Goal: Obtain resource: Download file/media

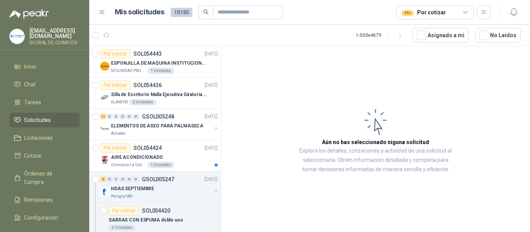
scroll to position [272, 0]
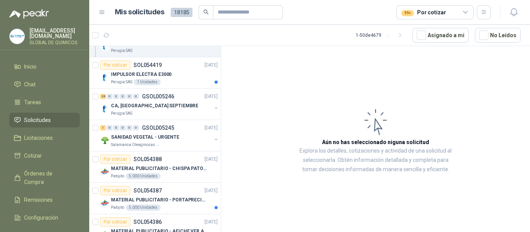
click at [425, 14] on div "99+ Por cotizar" at bounding box center [423, 12] width 45 height 9
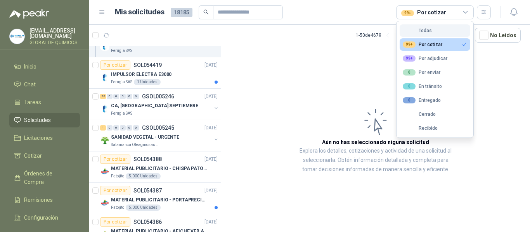
click at [423, 32] on div "Todas" at bounding box center [417, 30] width 29 height 5
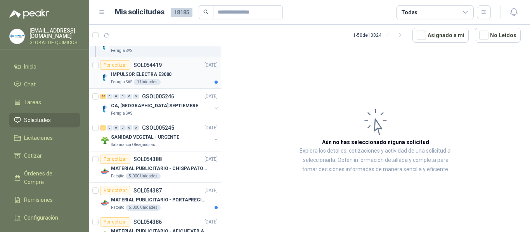
scroll to position [373, 0]
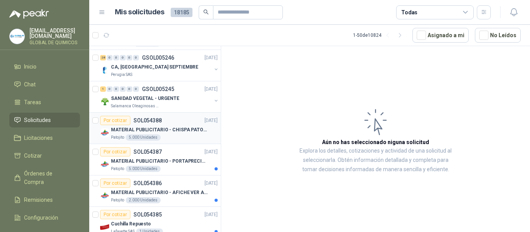
click at [167, 125] on div "Por cotizar SOL054388 [DATE]" at bounding box center [159, 120] width 118 height 9
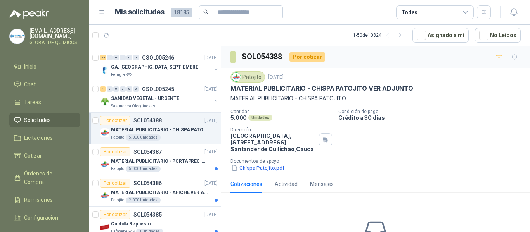
scroll to position [412, 0]
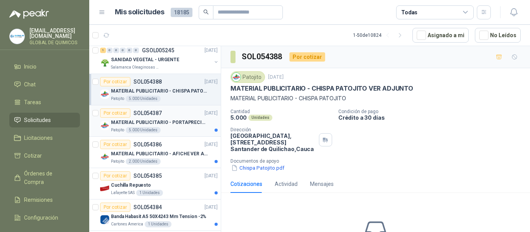
click at [161, 122] on p "MATERIAL PUBLICITARIO - PORTAPRECIOS VER ADJUNTO" at bounding box center [159, 122] width 97 height 7
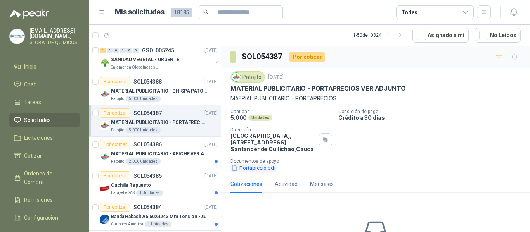
click at [250, 169] on button "Portaprecio.pdf" at bounding box center [254, 168] width 46 height 8
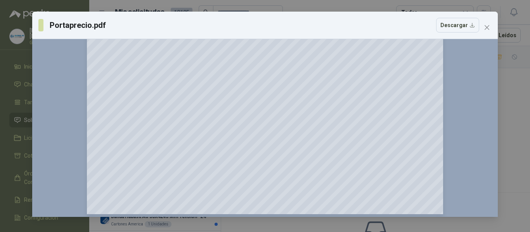
scroll to position [295, 0]
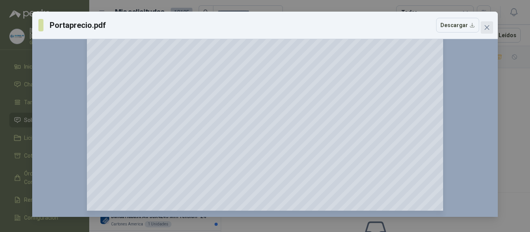
click at [492, 28] on span "Close" at bounding box center [487, 27] width 12 height 6
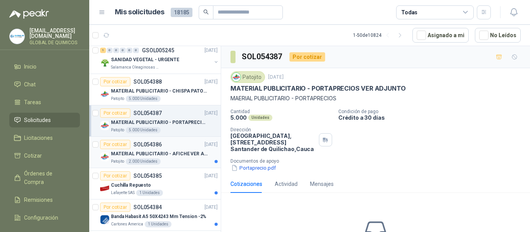
click at [149, 154] on p "MATERIAL PUBLICITARIO - AFICHE VER ADJUNTO" at bounding box center [159, 154] width 97 height 7
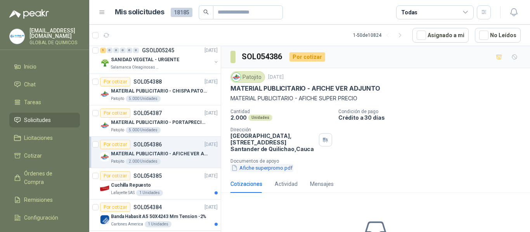
click at [258, 169] on button "Afiche superpromo.pdf" at bounding box center [262, 168] width 63 height 8
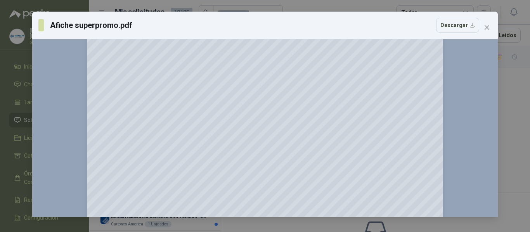
scroll to position [257, 0]
click at [484, 26] on icon "close" at bounding box center [487, 27] width 6 height 6
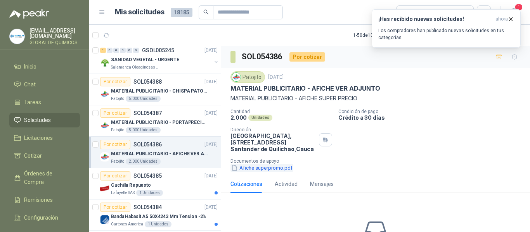
click at [274, 168] on button "Afiche superpromo.pdf" at bounding box center [262, 168] width 63 height 8
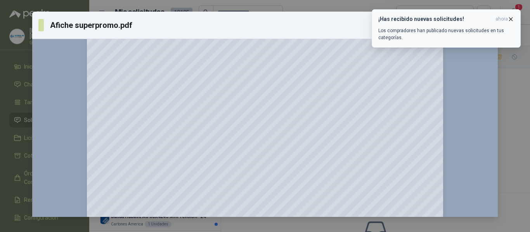
click at [512, 14] on button "¡Has recibido nuevas solicitudes! ahora Los compradores han publicado nuevas so…" at bounding box center [446, 28] width 149 height 38
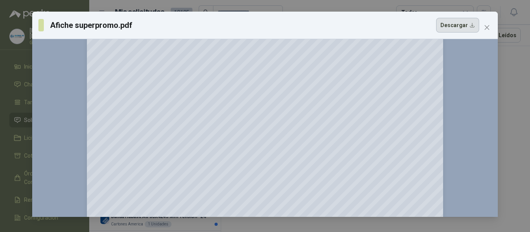
click at [460, 26] on button "Descargar" at bounding box center [457, 25] width 43 height 15
click at [490, 26] on span "Close" at bounding box center [487, 27] width 12 height 6
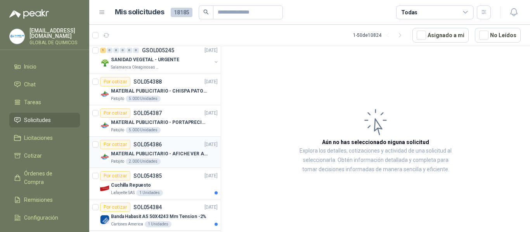
click at [180, 148] on div "Por cotizar SOL054386 [DATE]" at bounding box center [159, 144] width 118 height 9
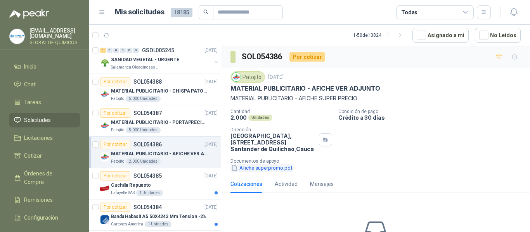
click at [276, 167] on button "Afiche superpromo.pdf" at bounding box center [262, 168] width 63 height 8
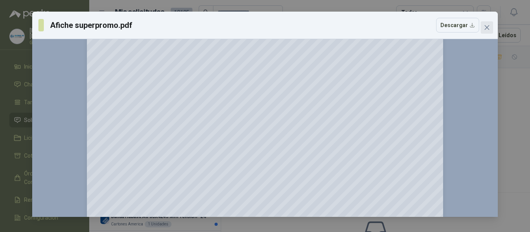
click at [484, 25] on icon "close" at bounding box center [487, 27] width 6 height 6
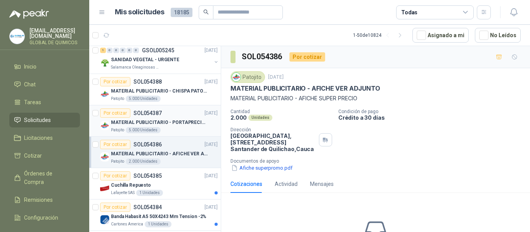
click at [196, 127] on div "Patojito 5.000 Unidades" at bounding box center [164, 130] width 107 height 6
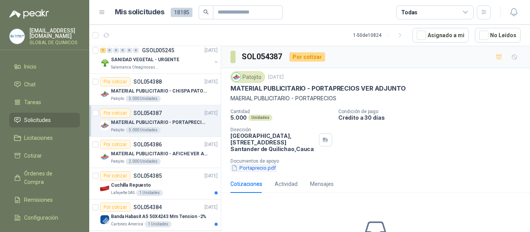
click at [270, 167] on button "Portaprecio.pdf" at bounding box center [254, 168] width 46 height 8
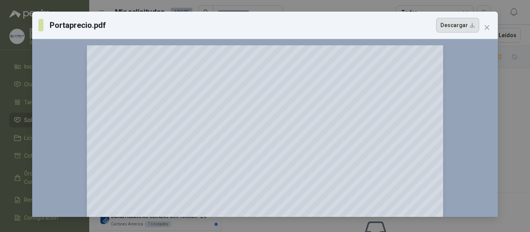
click at [465, 26] on button "Descargar" at bounding box center [457, 25] width 43 height 15
click at [486, 25] on icon "close" at bounding box center [487, 27] width 6 height 6
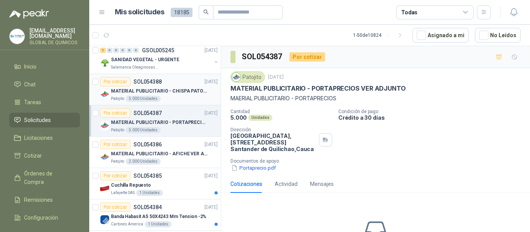
click at [146, 83] on p "SOL054388" at bounding box center [148, 81] width 28 height 5
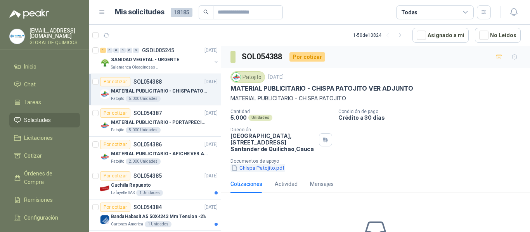
click at [280, 168] on button "Chispa Patojito.pdf" at bounding box center [258, 168] width 55 height 8
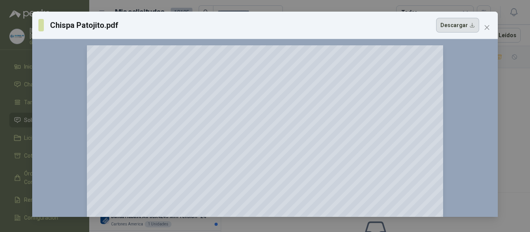
click at [454, 24] on button "Descargar" at bounding box center [457, 25] width 43 height 15
click at [486, 24] on button "Close" at bounding box center [487, 27] width 12 height 12
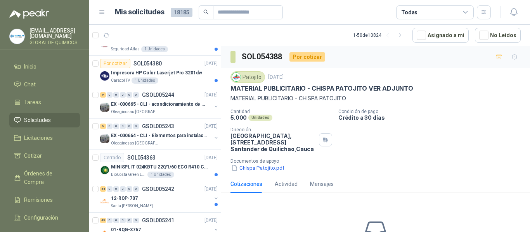
scroll to position [684, 0]
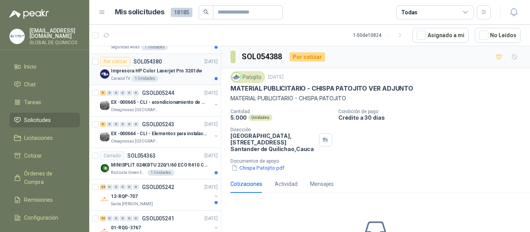
click at [177, 66] on div "Por cotizar SOL054380 [DATE]" at bounding box center [159, 61] width 118 height 9
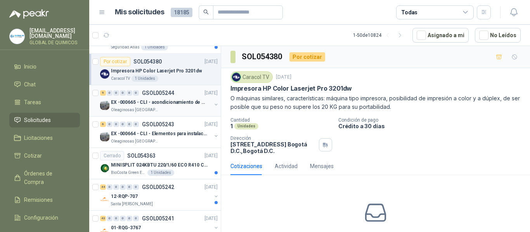
click at [160, 98] on div "EX -000665 - CLI - acondicionamiento de caja para" at bounding box center [161, 102] width 101 height 9
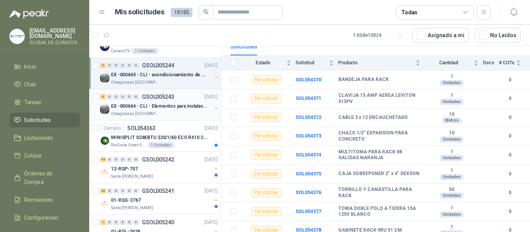
scroll to position [723, 0]
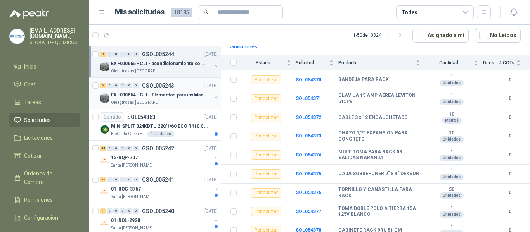
click at [199, 94] on p "EX -000664 - CLI - Elementos para instalacion de c" at bounding box center [159, 95] width 97 height 7
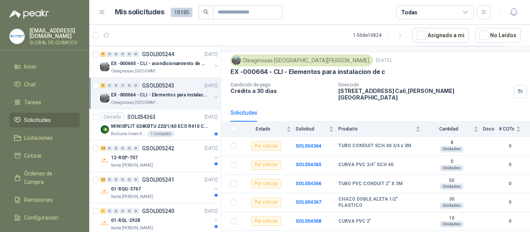
scroll to position [28, 0]
